Goal: Information Seeking & Learning: Learn about a topic

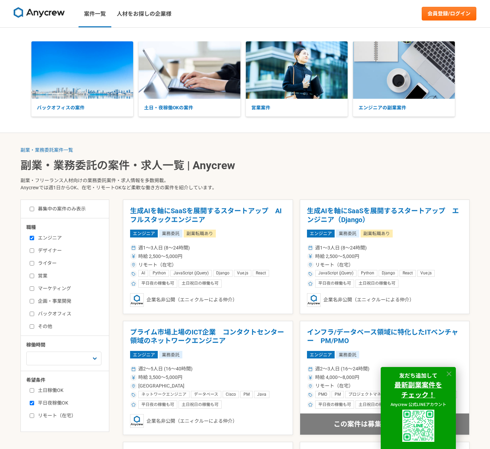
click at [450, 375] on icon at bounding box center [449, 374] width 8 height 8
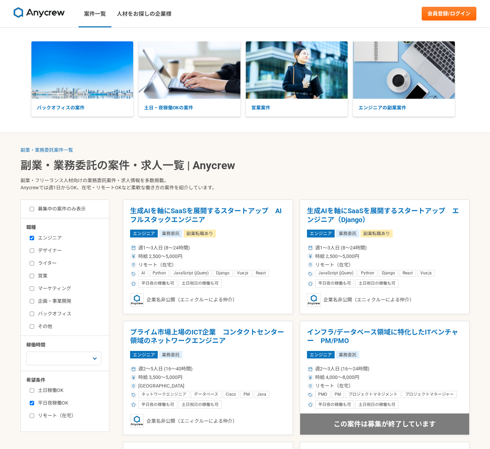
click at [121, 164] on h1 "副業・業務委託の案件・求人一覧 | Anycrew" at bounding box center [244, 165] width 449 height 12
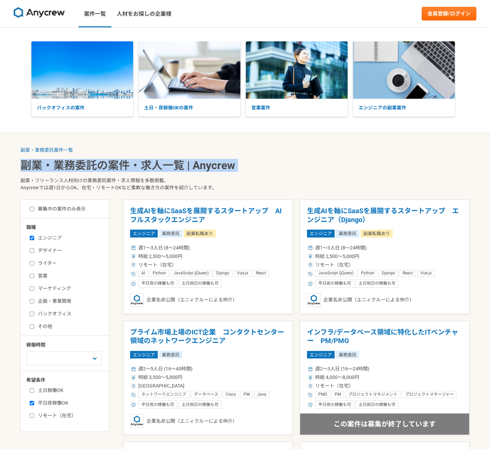
click at [121, 164] on h1 "副業・業務委託の案件・求人一覧 | Anycrew" at bounding box center [244, 165] width 449 height 12
click at [229, 166] on h1 "副業・業務委託の案件・求人一覧 | Anycrew" at bounding box center [244, 165] width 449 height 12
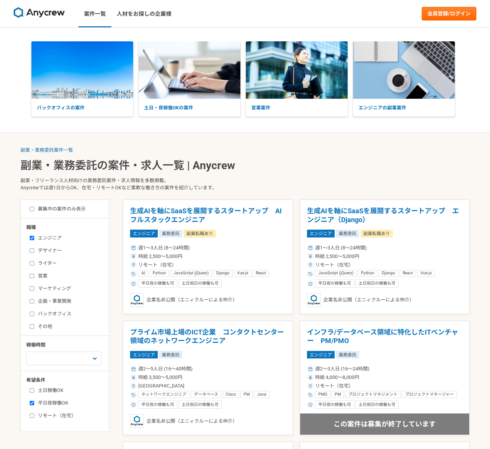
click at [114, 190] on p "副業・フリーランス人材向けの業務委託案件・求人情報を多数掲載。 Anycrewでは週1日からOK、在宅・リモートOKなど柔軟な働き方の案件を紹介しています。" at bounding box center [244, 185] width 449 height 28
